Goal: Find specific page/section: Find specific page/section

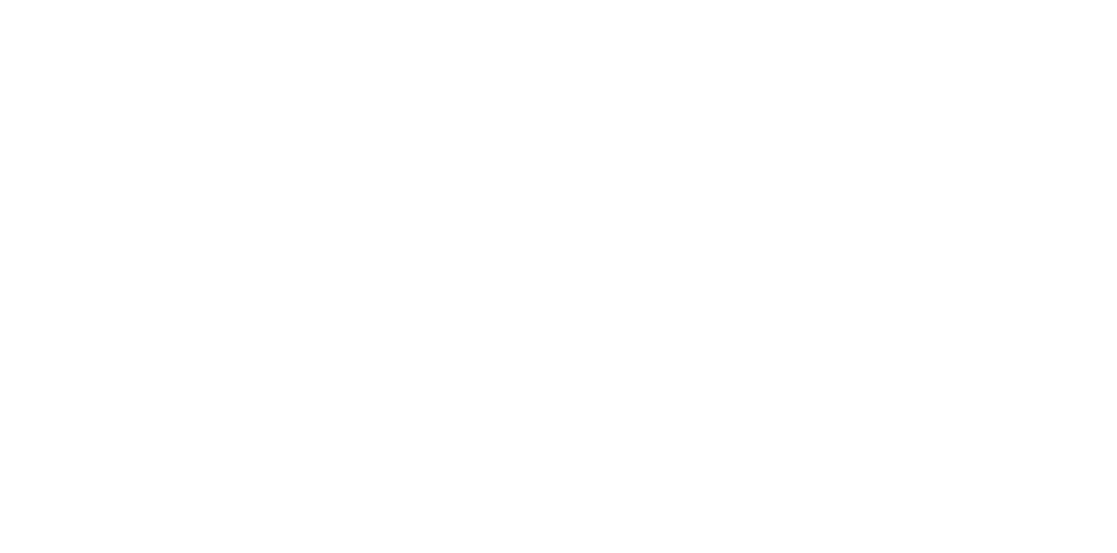
select select "Song"
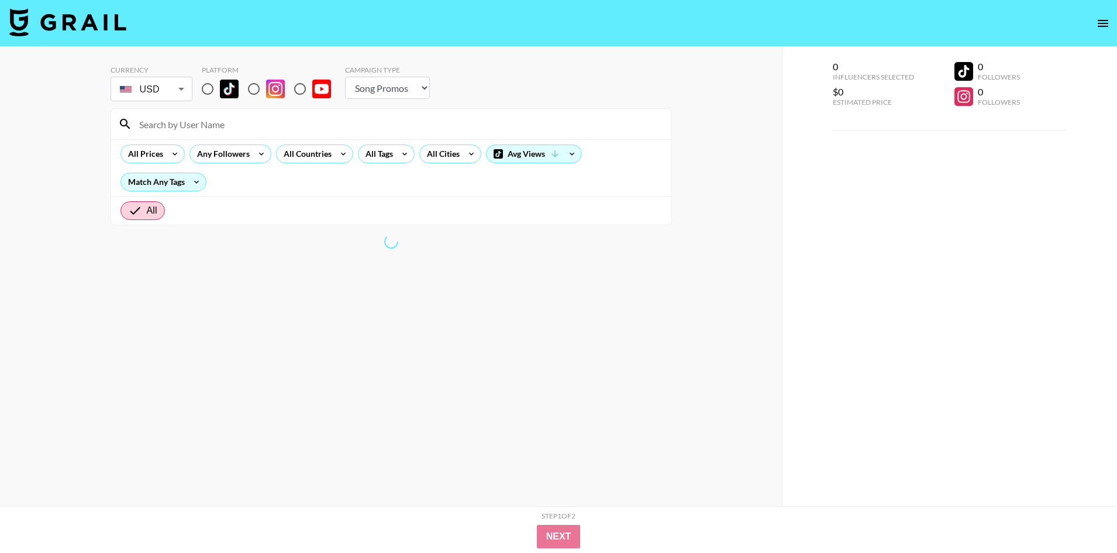
click at [210, 88] on input "radio" at bounding box center [207, 89] width 25 height 25
radio input "true"
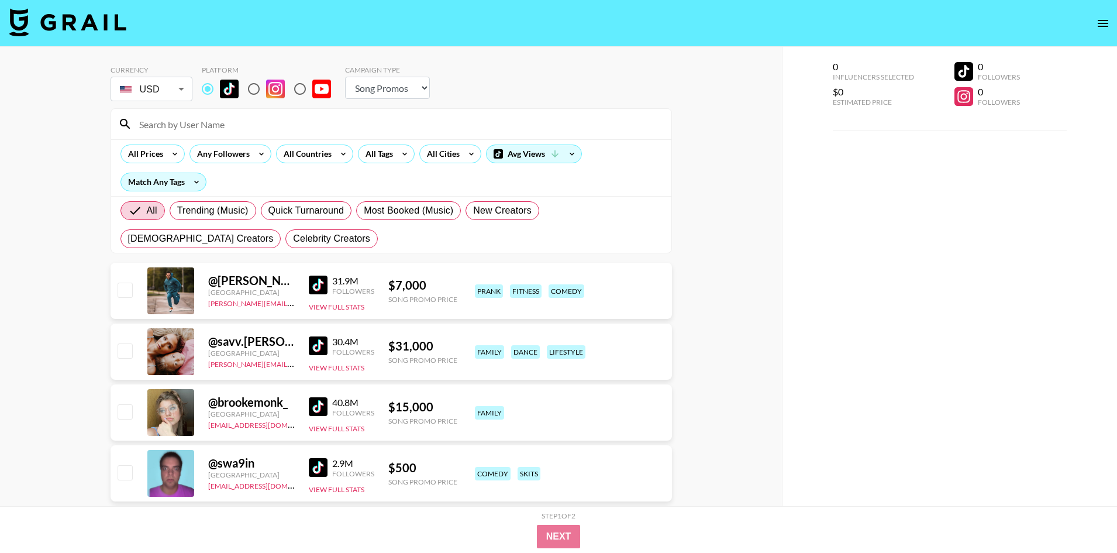
click at [213, 124] on input at bounding box center [398, 124] width 532 height 19
paste input "dejjanicole"
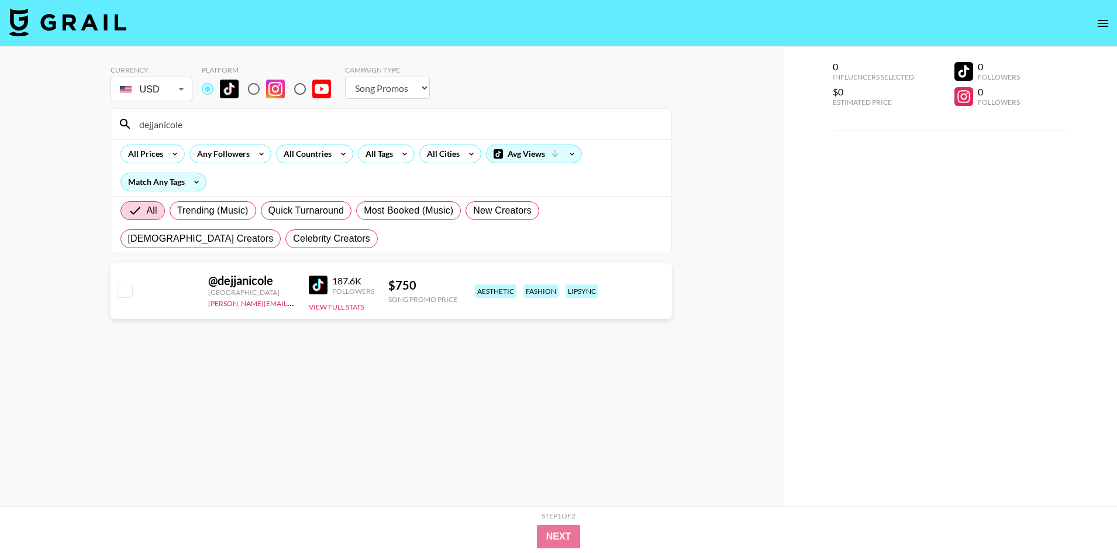
type input "dejjanicole"
click at [242, 128] on input "dejjanicole" at bounding box center [398, 124] width 532 height 19
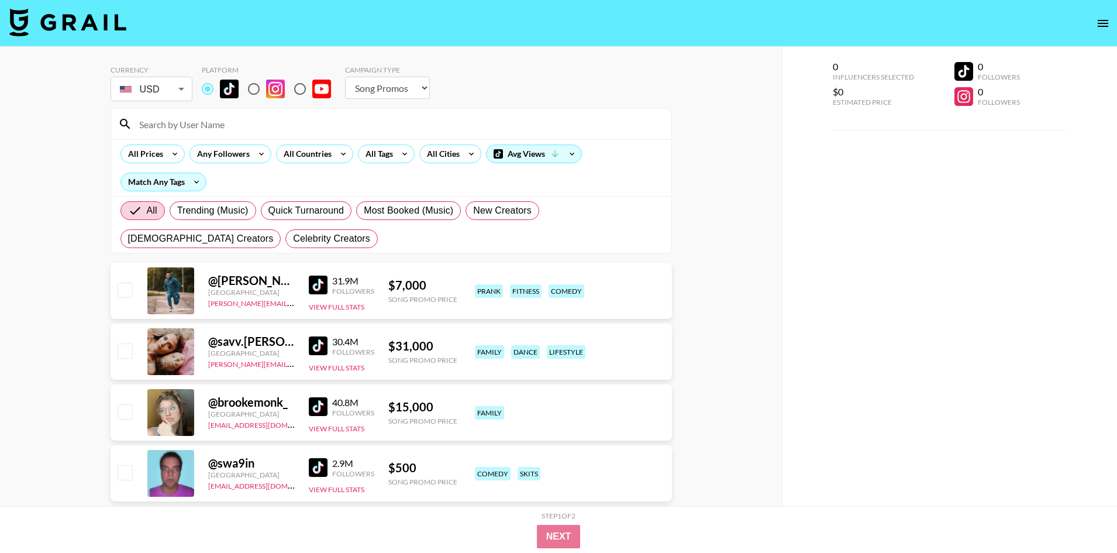
paste input "noahnishon"
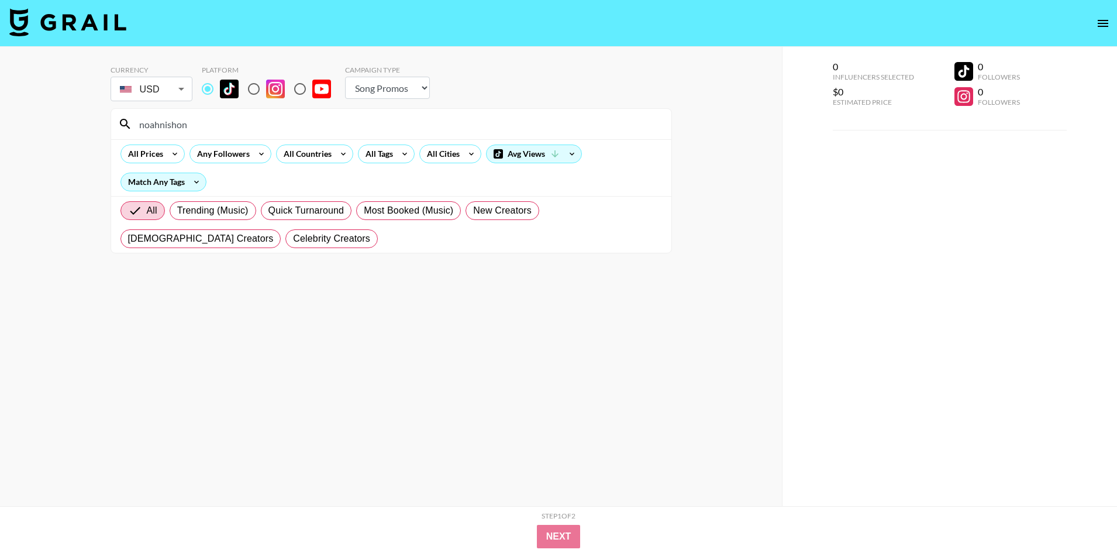
type input "noahnishon"
click at [326, 127] on input "noahnishon" at bounding box center [398, 124] width 532 height 19
paste input "nottrebeca"
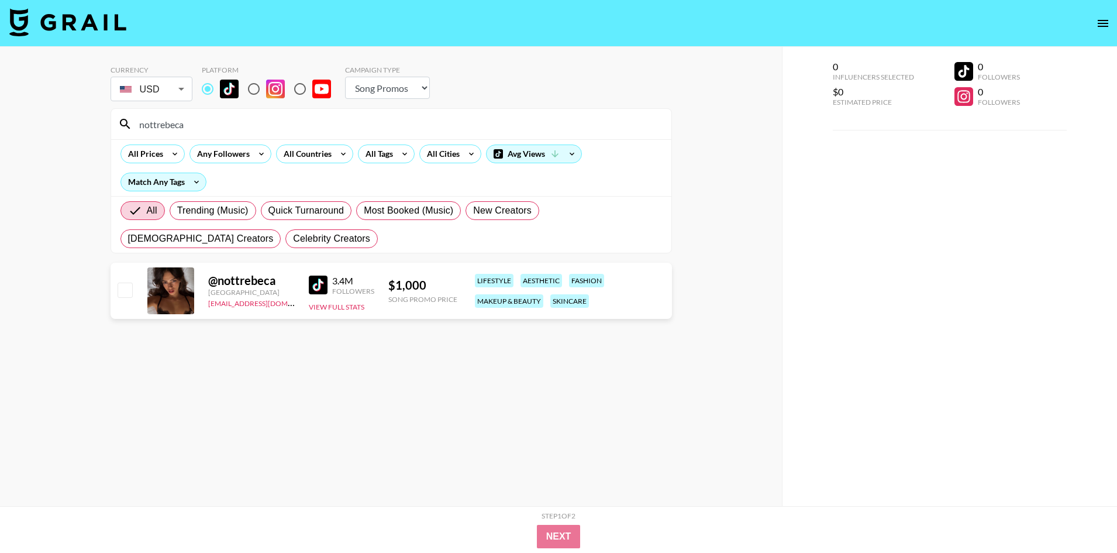
type input "nottrebeca"
click at [328, 289] on link at bounding box center [320, 285] width 23 height 19
